Goal: Check status: Check status

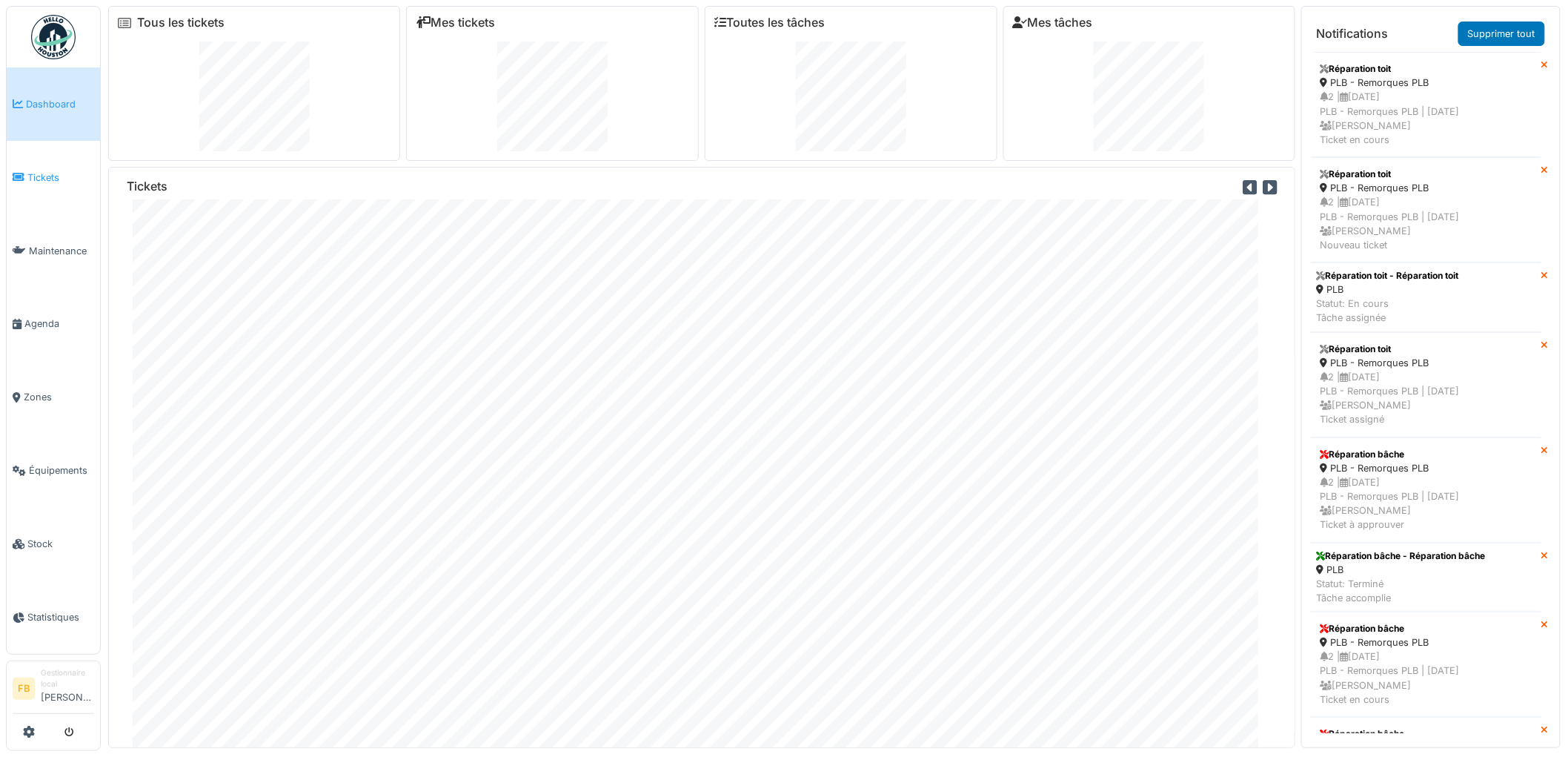
click at [39, 172] on span "Tickets" at bounding box center [60, 177] width 67 height 14
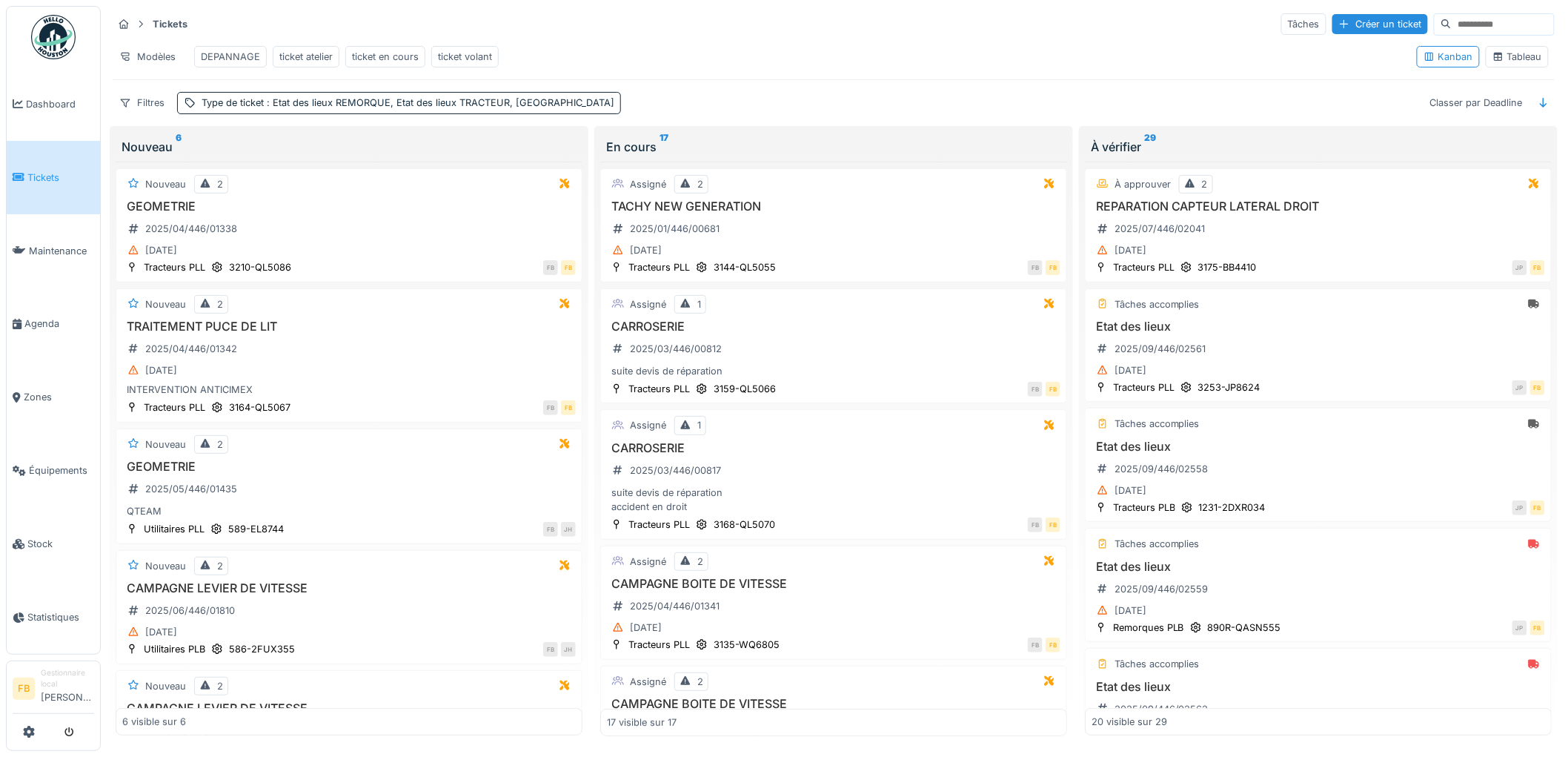
click at [38, 179] on span "Tickets" at bounding box center [60, 177] width 67 height 14
click at [1354, 255] on div "[DATE]" at bounding box center [1318, 250] width 453 height 19
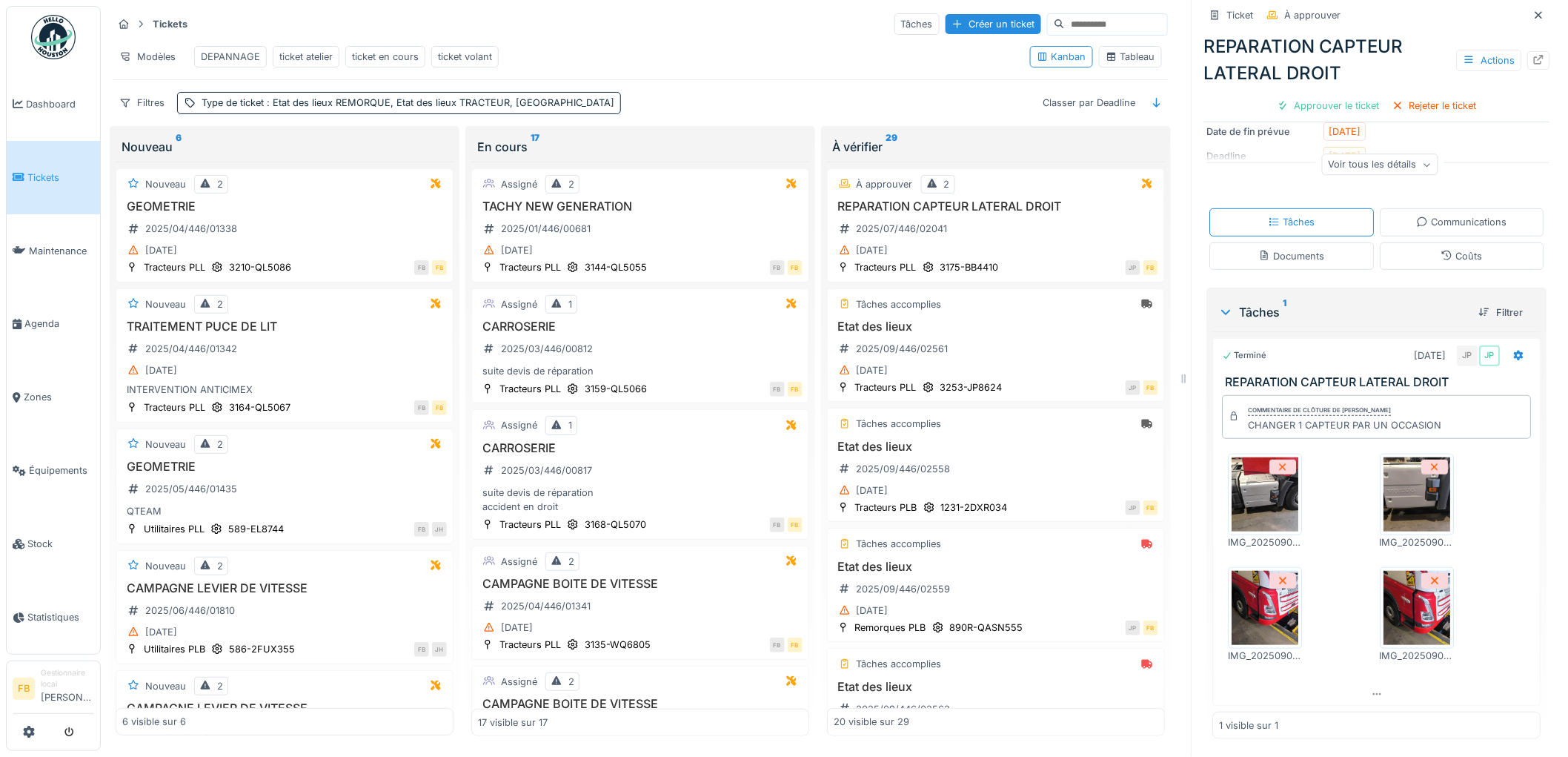
scroll to position [172, 0]
